Goal: Transaction & Acquisition: Download file/media

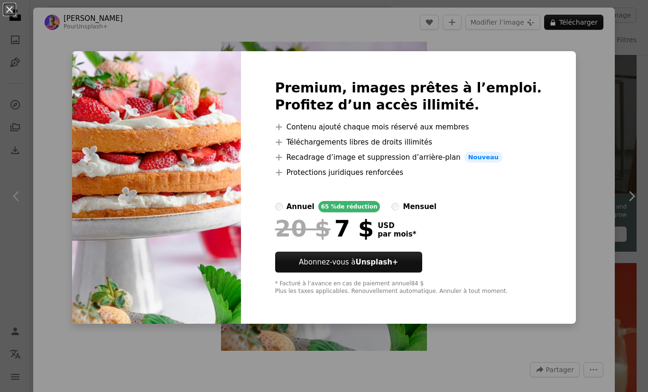
scroll to position [234, 0]
click at [572, 101] on div "An X shape Premium, images prêtes à l’emploi. Profitez d’un accès illimité. A p…" at bounding box center [324, 196] width 648 height 392
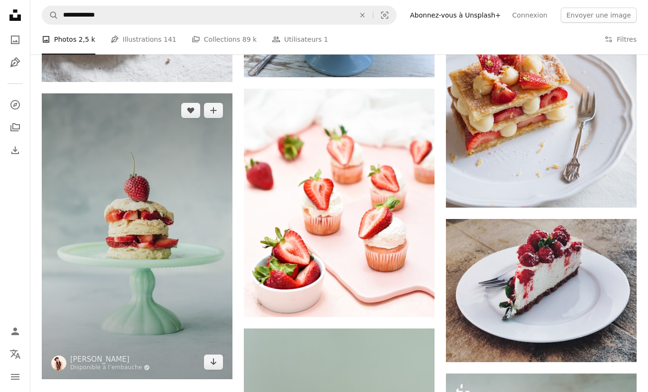
scroll to position [1301, 0]
click at [170, 276] on img at bounding box center [137, 236] width 191 height 286
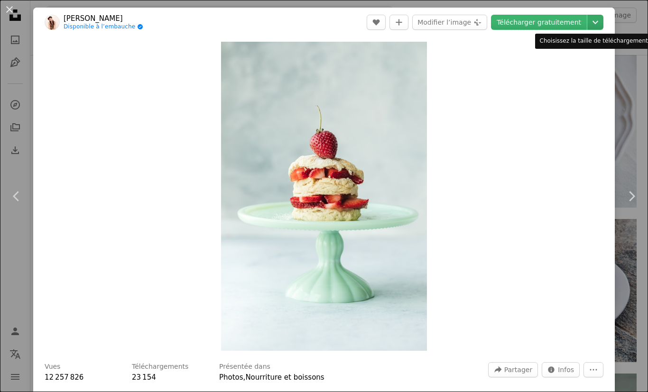
click at [596, 25] on icon "Chevron down" at bounding box center [594, 22] width 15 height 11
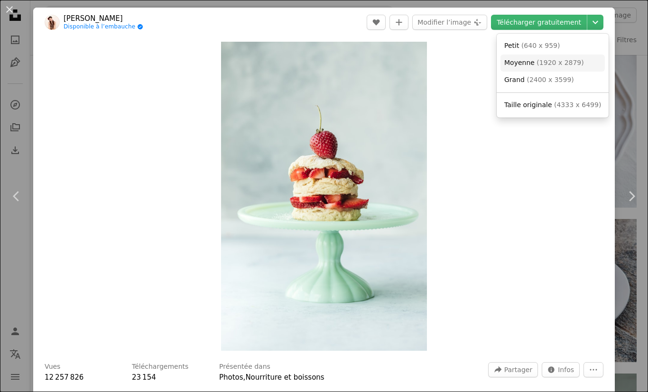
click at [565, 66] on span "( 1920 x 2879 )" at bounding box center [559, 63] width 47 height 8
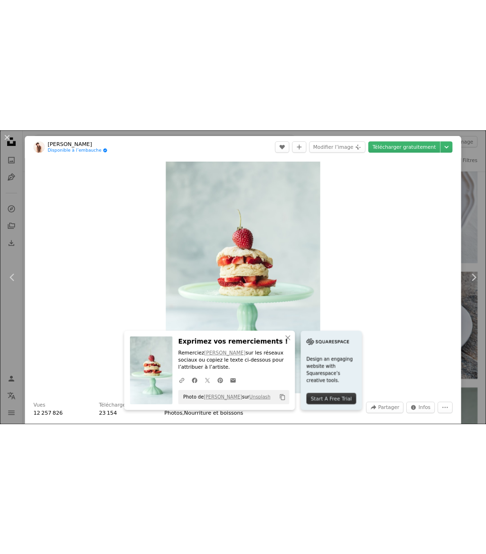
scroll to position [1324, 0]
